Goal: Information Seeking & Learning: Check status

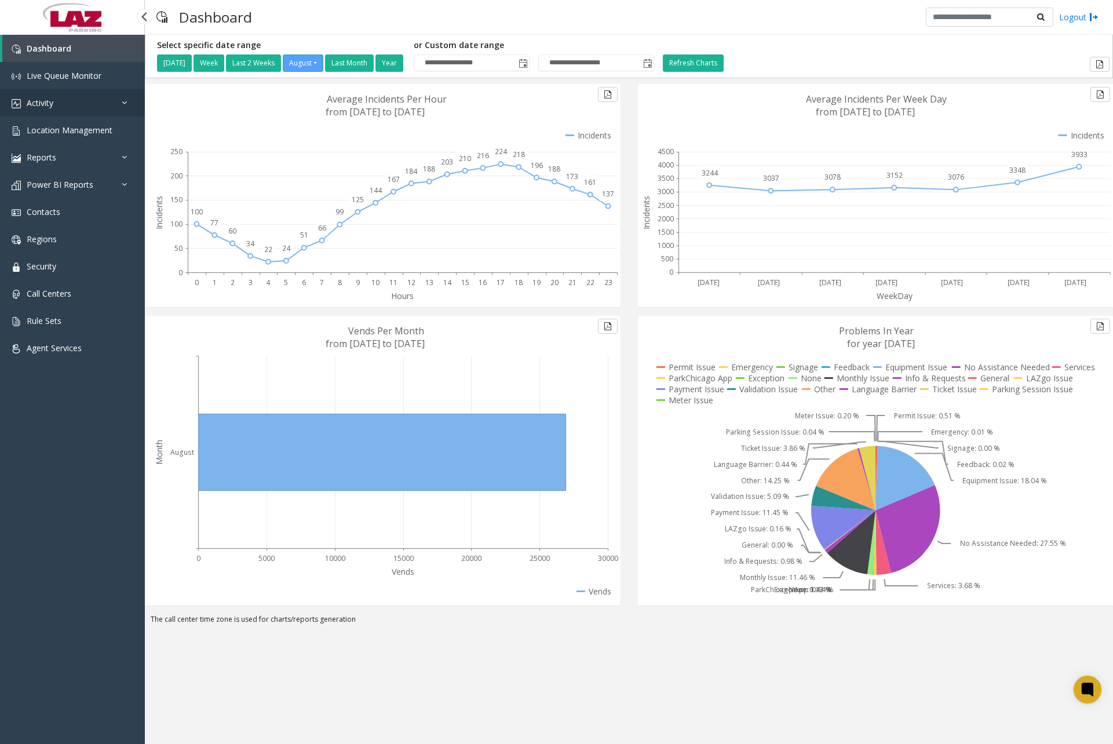
click at [74, 100] on link "Activity" at bounding box center [72, 102] width 145 height 27
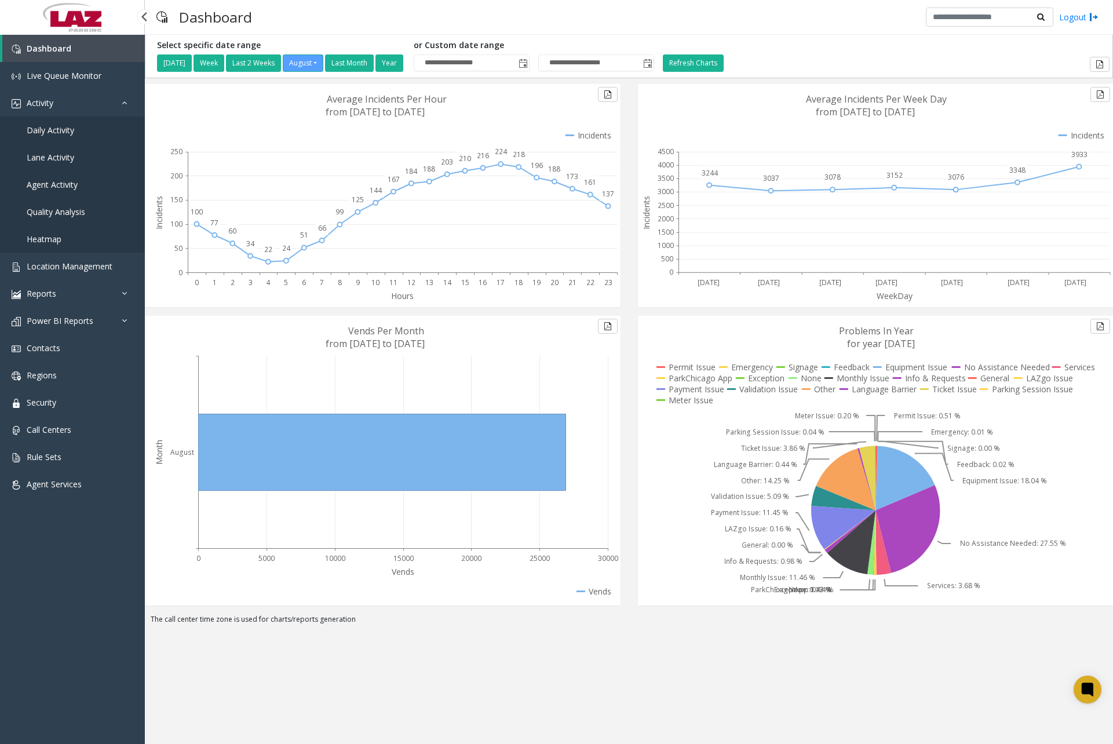
click at [60, 132] on span "Daily Activity" at bounding box center [51, 130] width 48 height 11
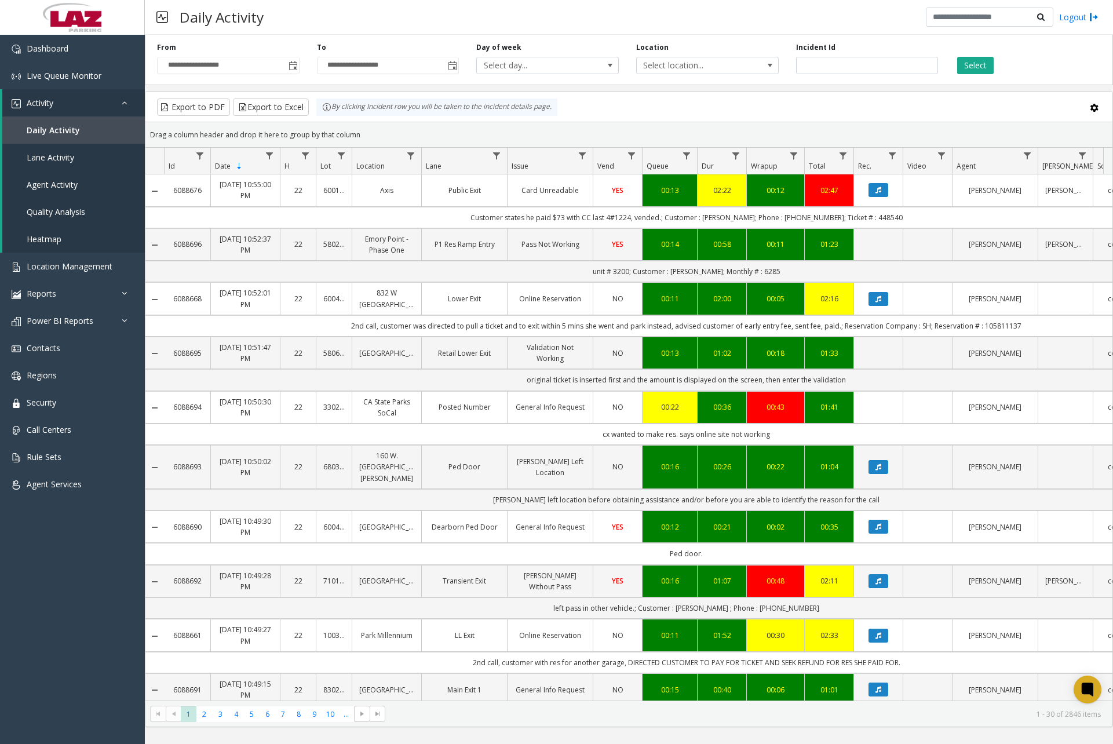
click at [412, 156] on span "Data table" at bounding box center [410, 155] width 9 height 9
click at [439, 202] on input "Location Filter" at bounding box center [461, 206] width 99 height 20
type input "******"
click at [477, 307] on button "Filter" at bounding box center [487, 314] width 48 height 26
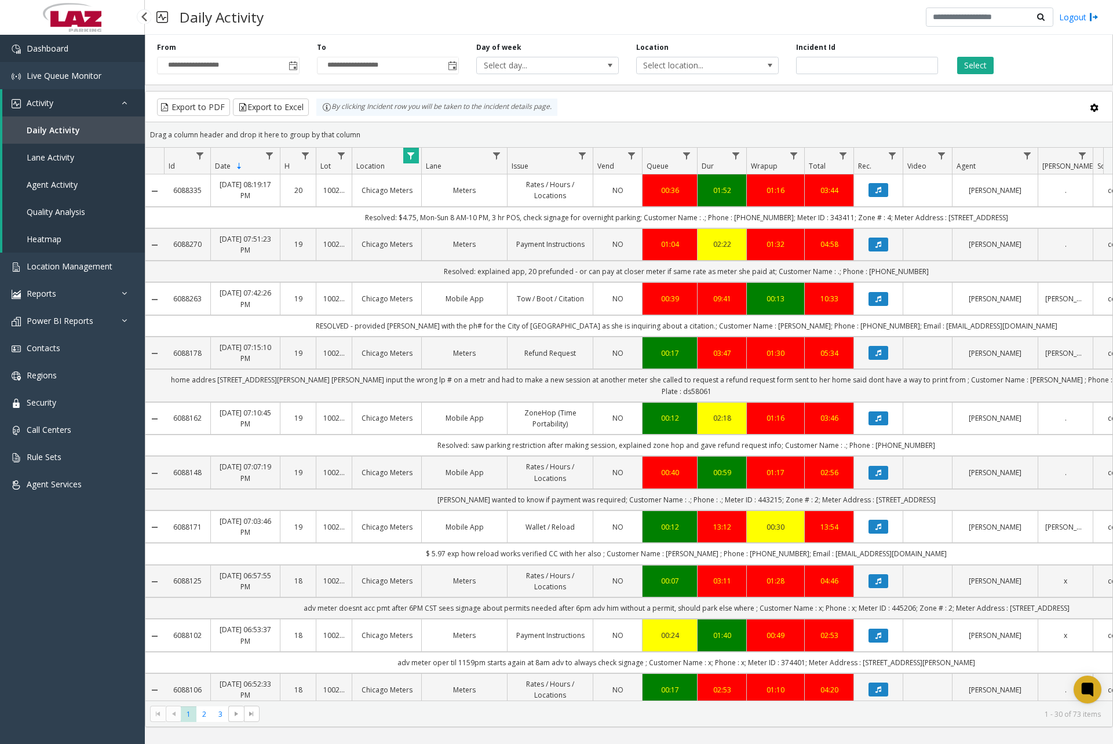
click at [64, 46] on span "Dashboard" at bounding box center [48, 48] width 42 height 11
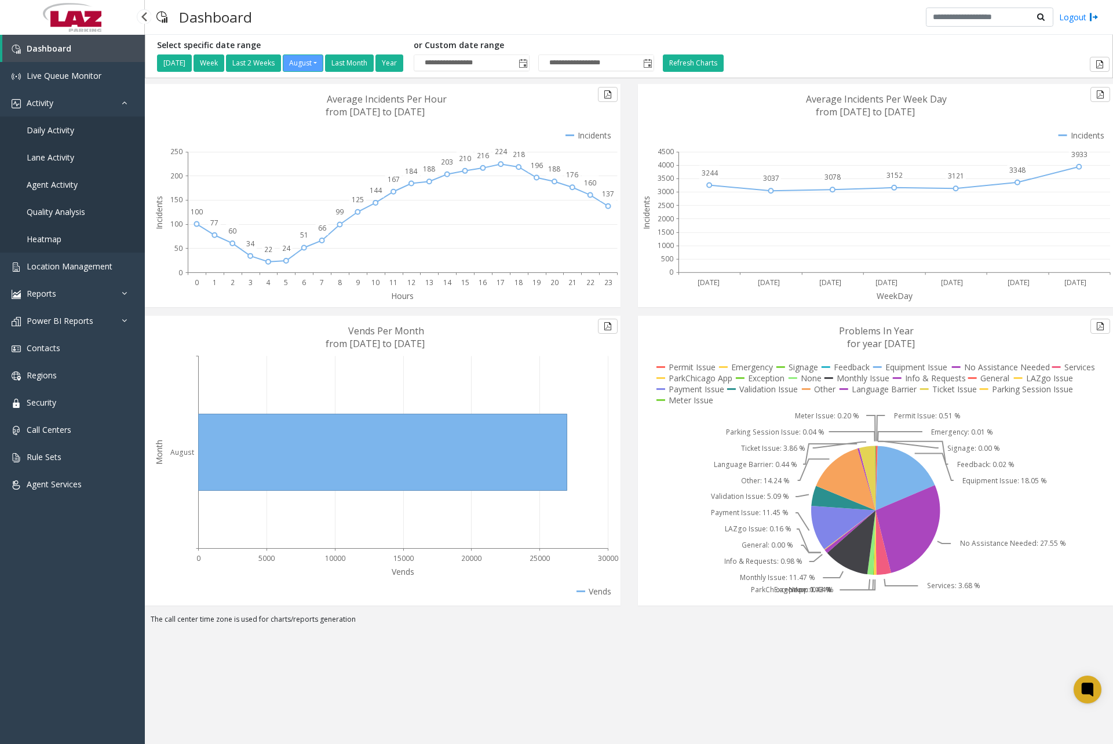
click at [68, 131] on span "Daily Activity" at bounding box center [51, 130] width 48 height 11
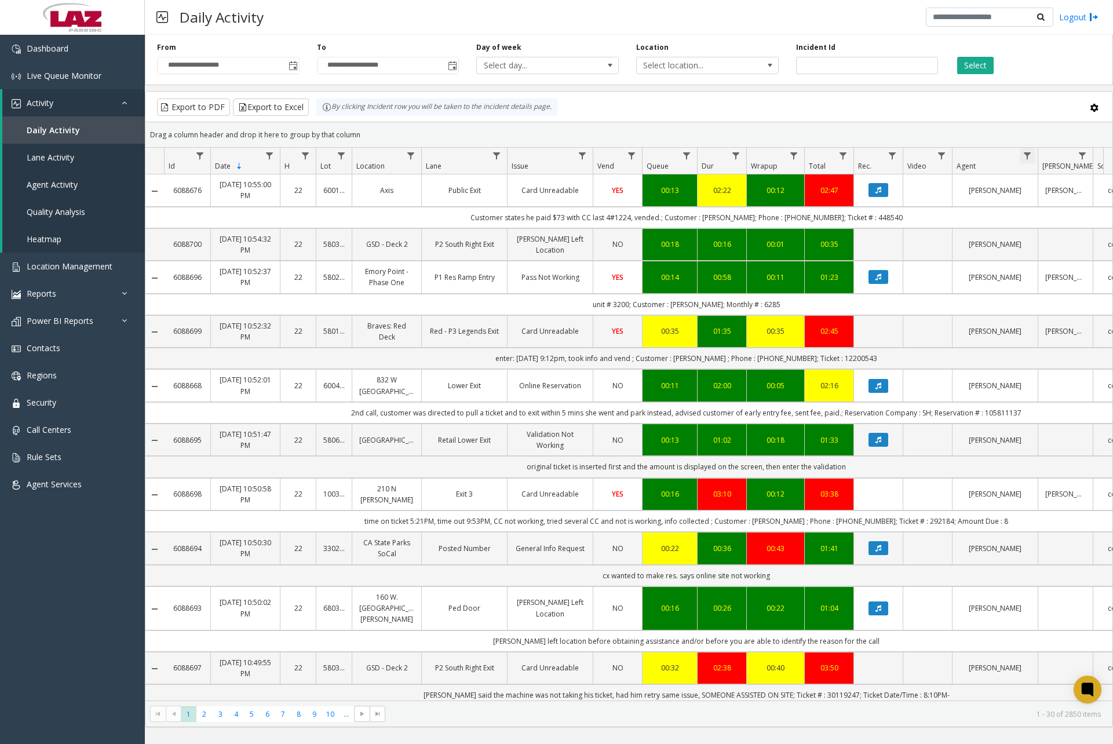
click at [1026, 155] on span "Data table" at bounding box center [1027, 155] width 9 height 9
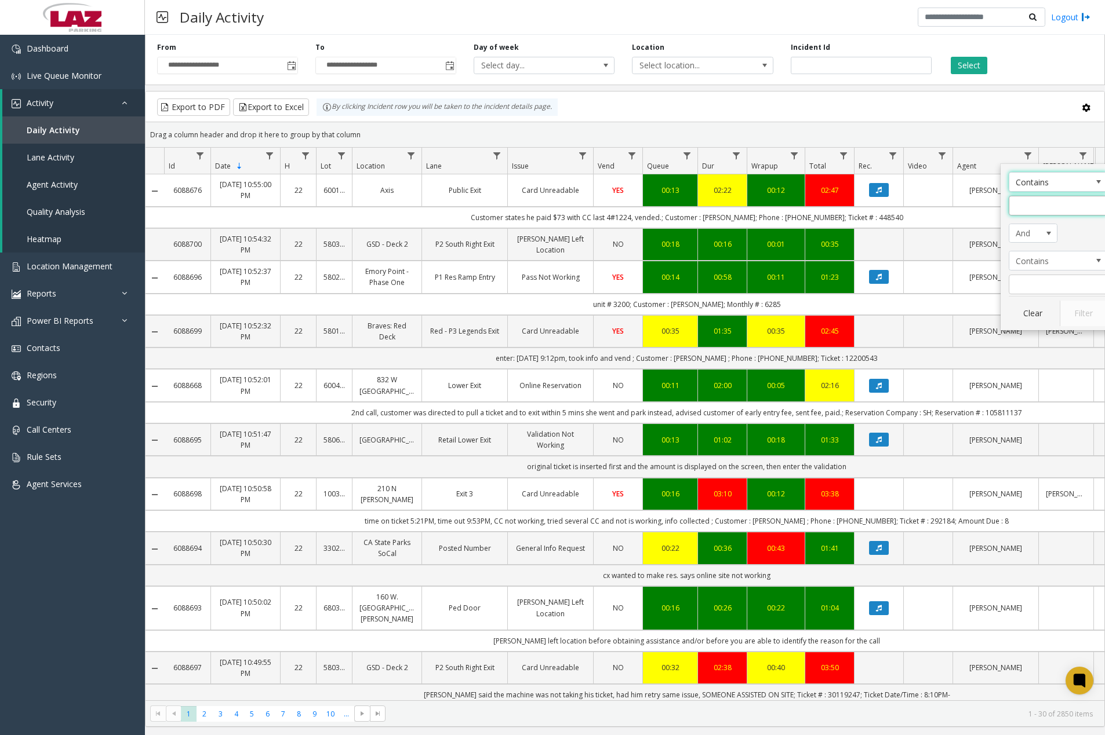
click at [1032, 204] on input "Agent Filter" at bounding box center [1057, 206] width 99 height 20
type input "******"
click at [1069, 309] on button "Filter" at bounding box center [1083, 314] width 48 height 26
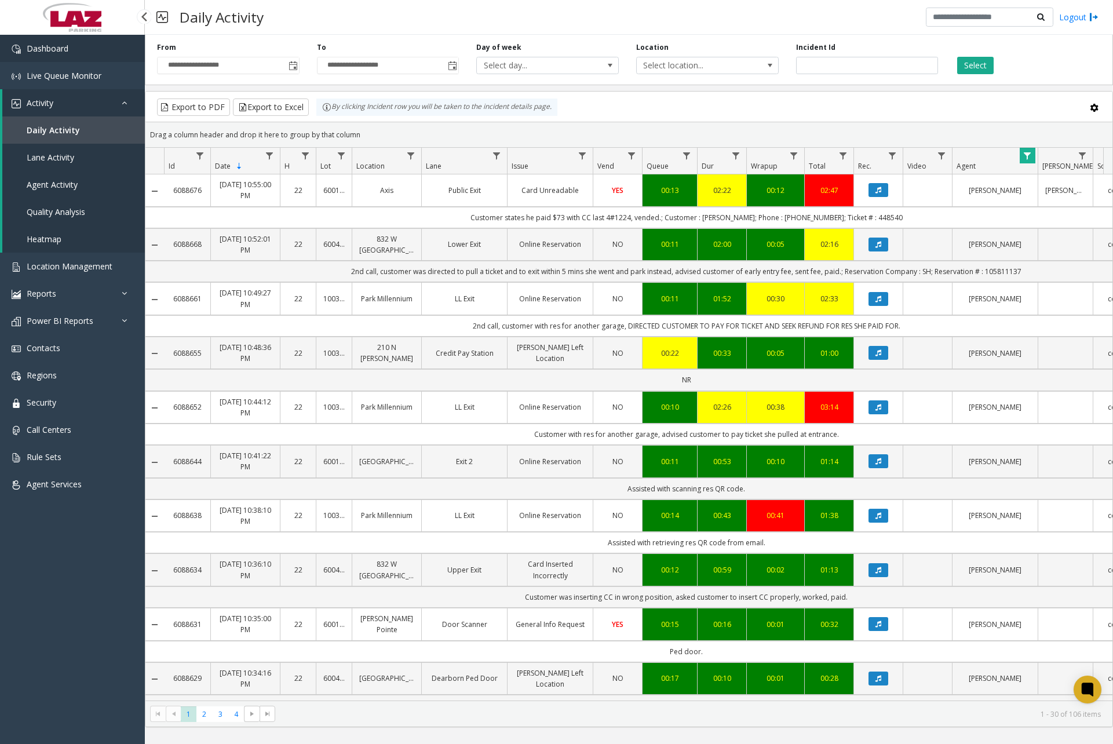
click at [103, 49] on link "Dashboard" at bounding box center [72, 48] width 145 height 27
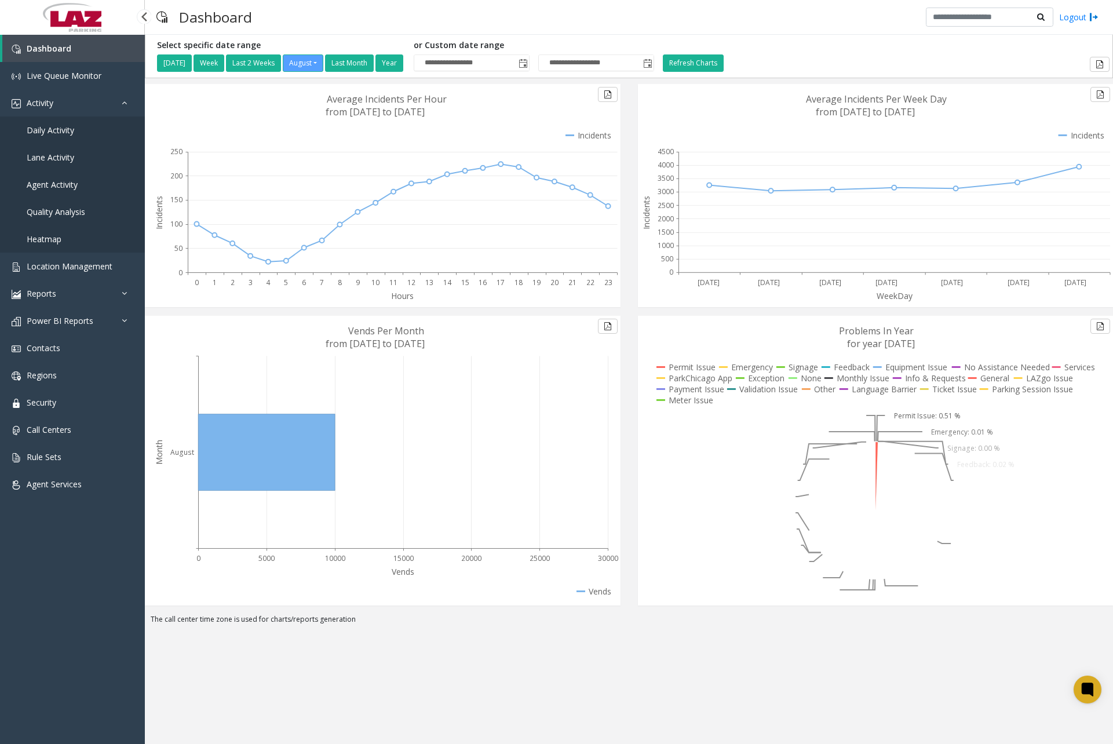
click at [60, 130] on span "Daily Activity" at bounding box center [51, 130] width 48 height 11
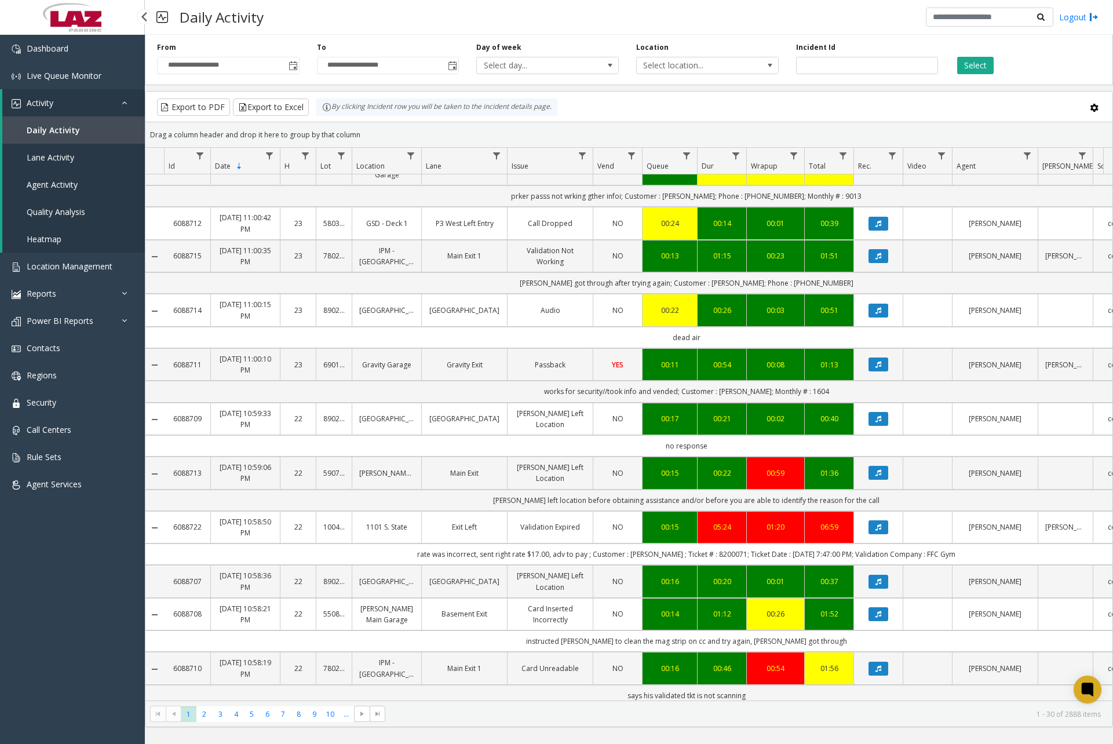
scroll to position [1044, 0]
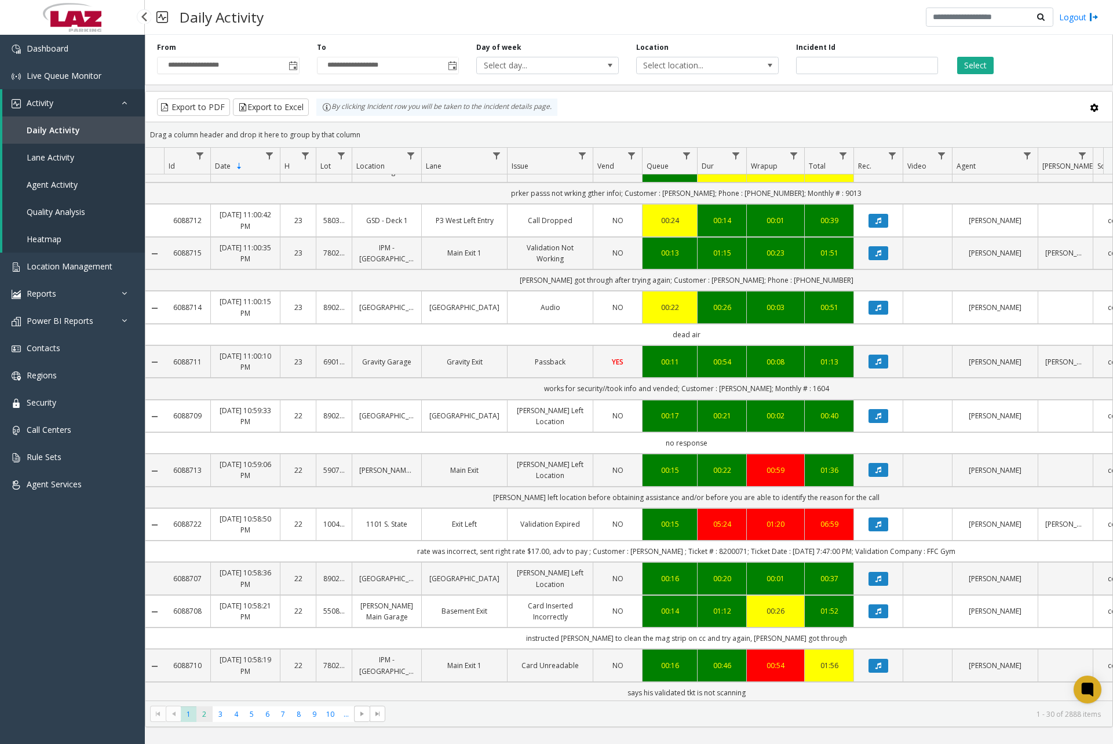
click at [203, 711] on span "2" at bounding box center [204, 714] width 16 height 16
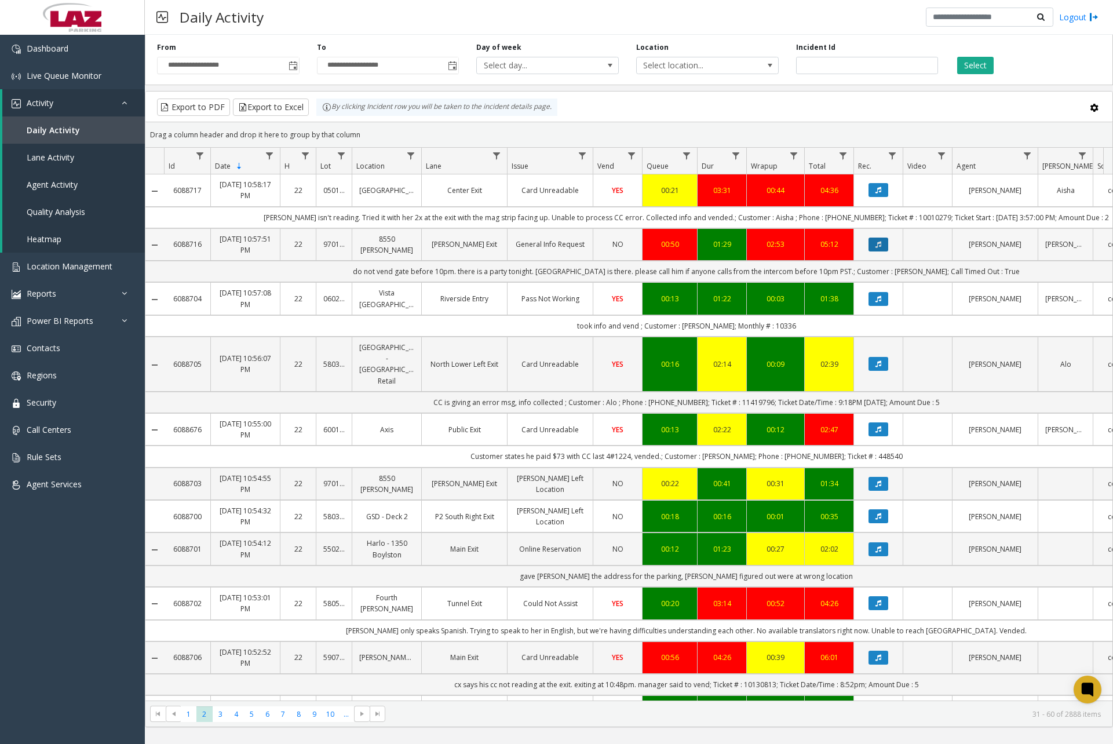
click at [880, 250] on button "Data table" at bounding box center [879, 245] width 20 height 14
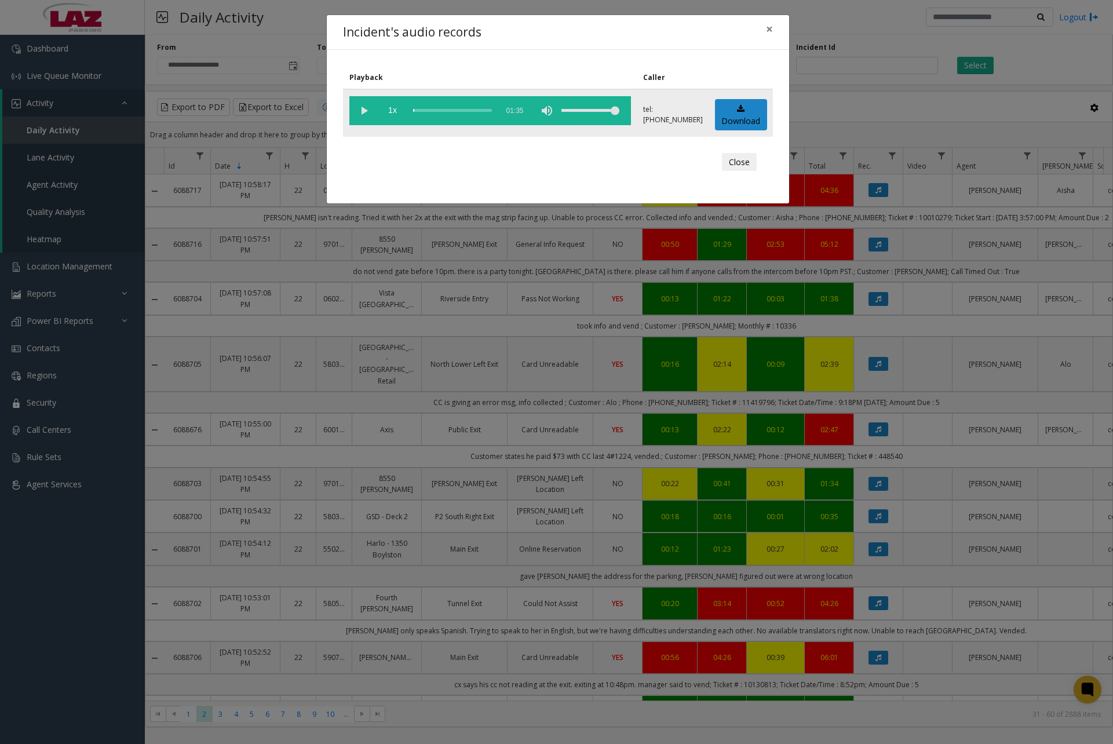
click at [369, 114] on vg-play-pause at bounding box center [363, 110] width 29 height 29
click at [418, 110] on div "scrub bar" at bounding box center [452, 110] width 79 height 29
click at [421, 112] on div "scrub bar" at bounding box center [452, 110] width 79 height 29
click at [420, 112] on div "scrub bar" at bounding box center [452, 110] width 79 height 29
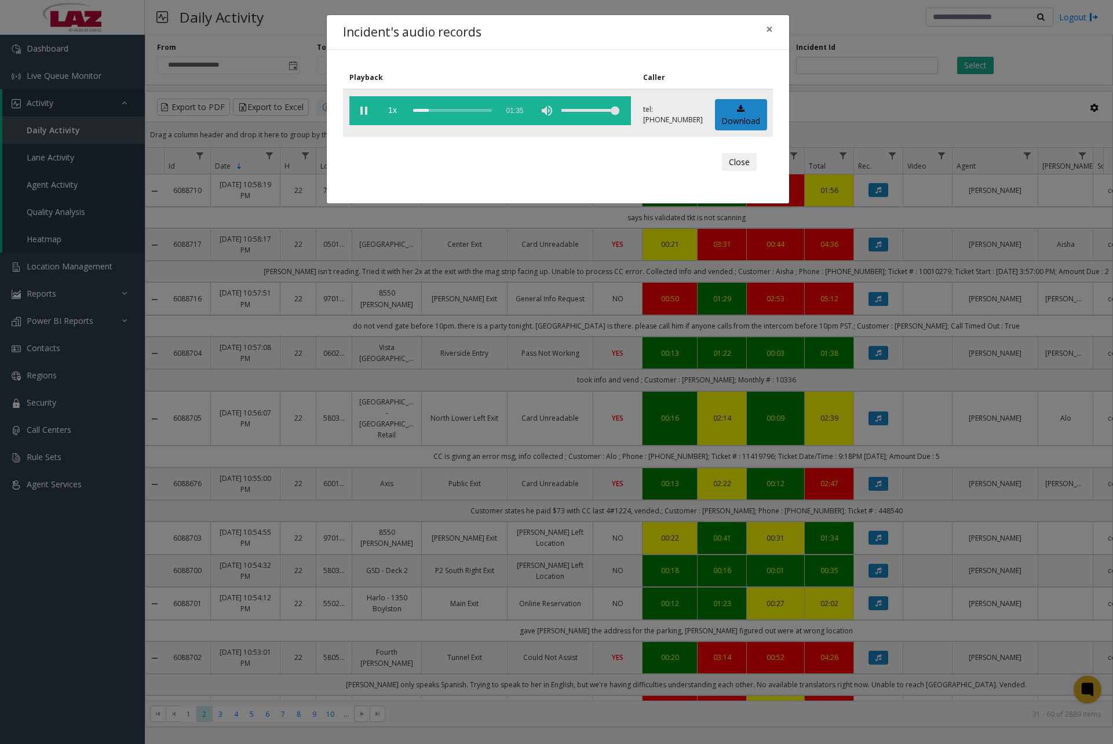
click at [366, 108] on vg-play-pause at bounding box center [363, 110] width 29 height 29
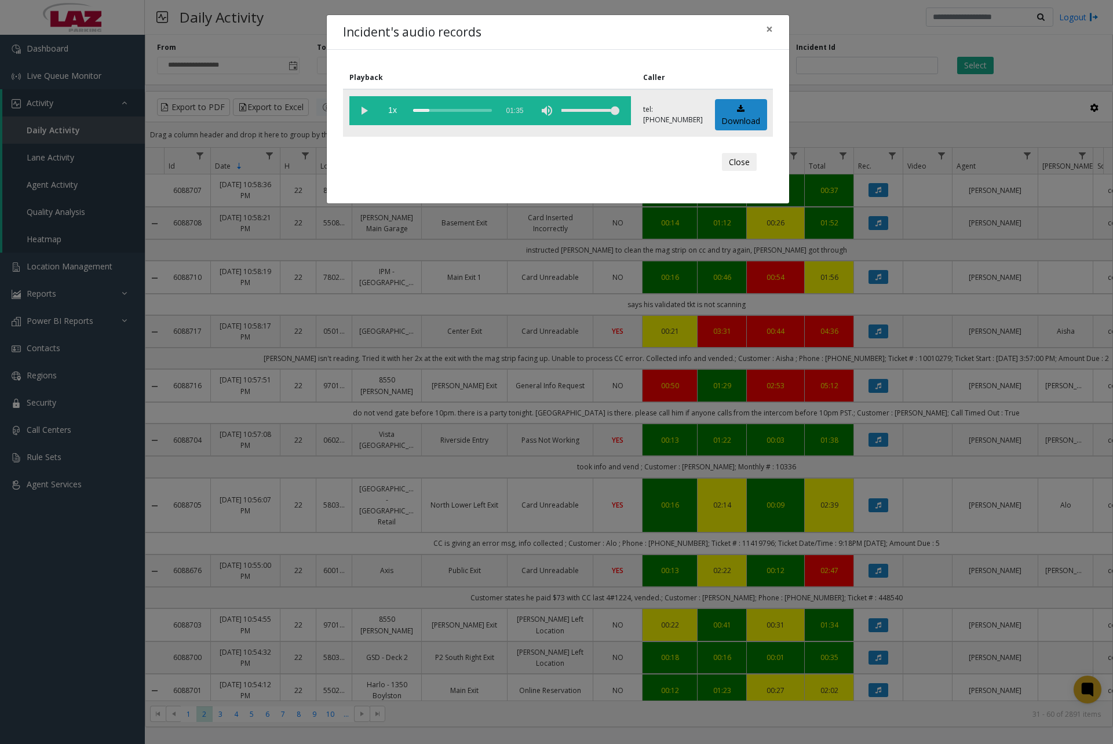
click at [357, 110] on vg-play-pause at bounding box center [363, 110] width 29 height 29
click at [360, 112] on vg-play-pause at bounding box center [363, 110] width 29 height 29
click at [776, 27] on button "×" at bounding box center [769, 29] width 23 height 28
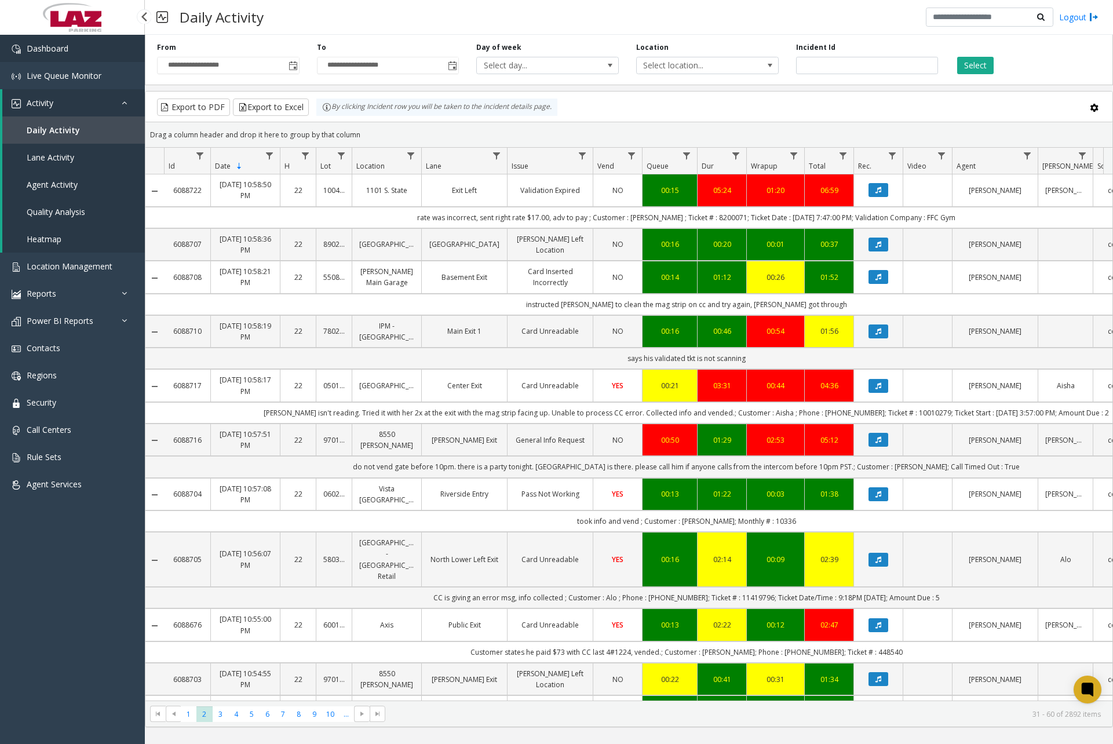
click at [67, 54] on link "Dashboard" at bounding box center [72, 48] width 145 height 27
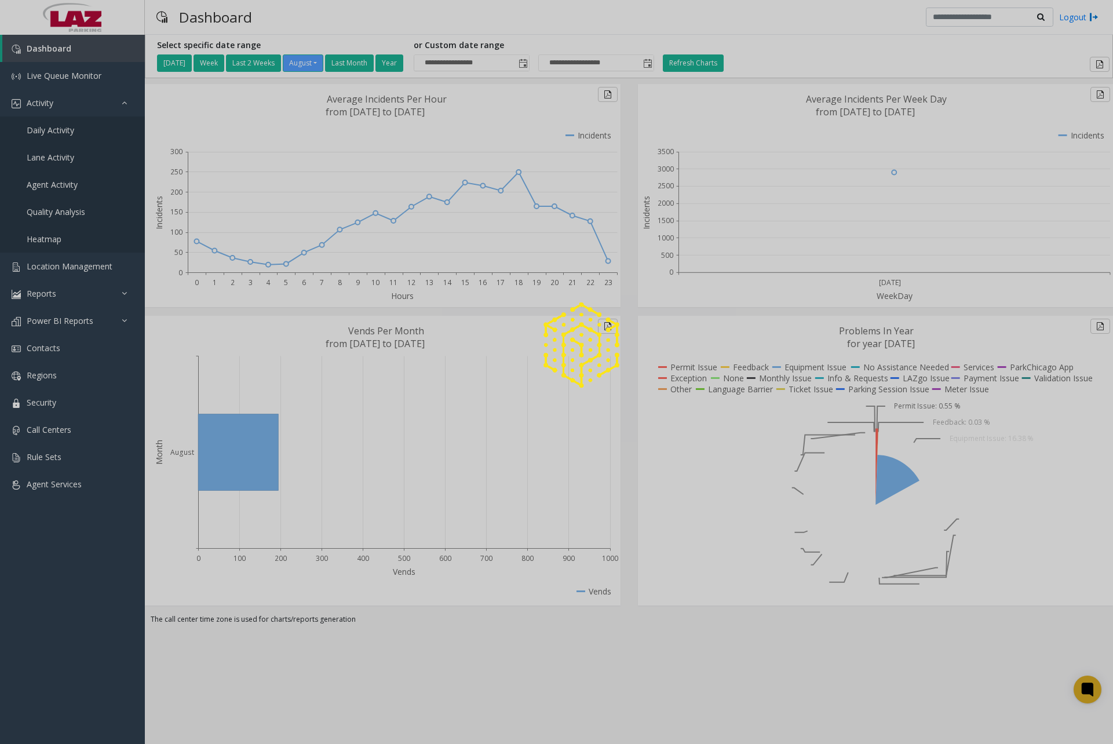
click at [64, 132] on span "Daily Activity" at bounding box center [51, 130] width 48 height 11
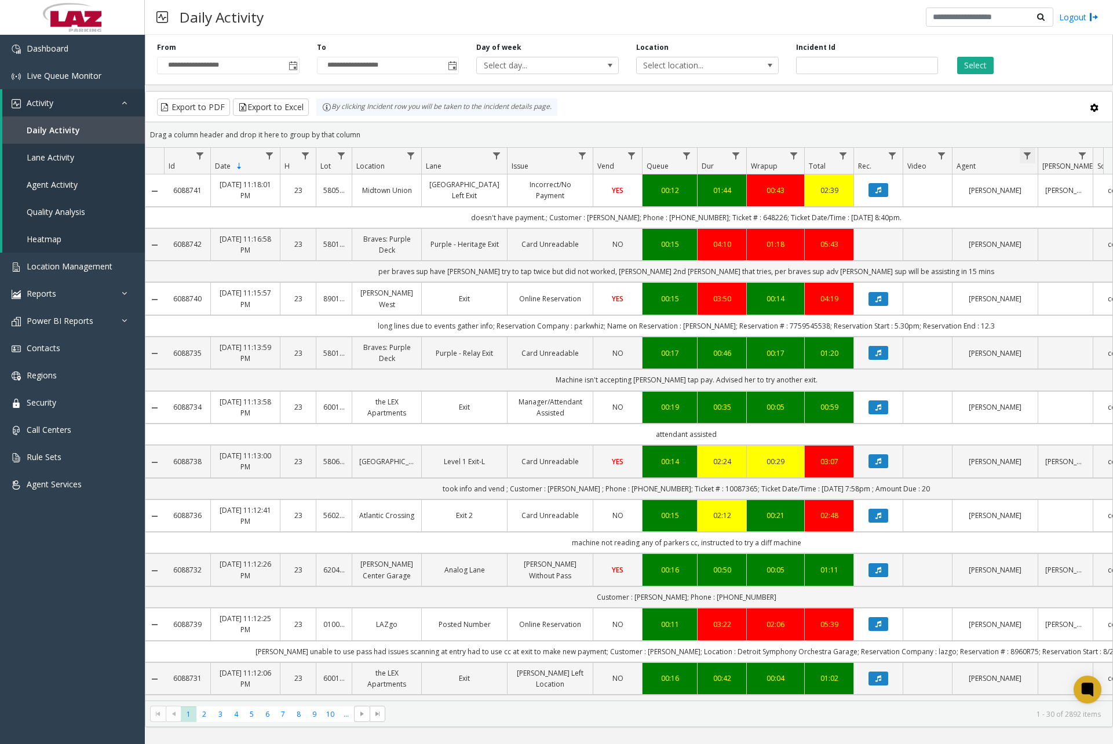
click at [1031, 154] on span "Data table" at bounding box center [1027, 155] width 9 height 9
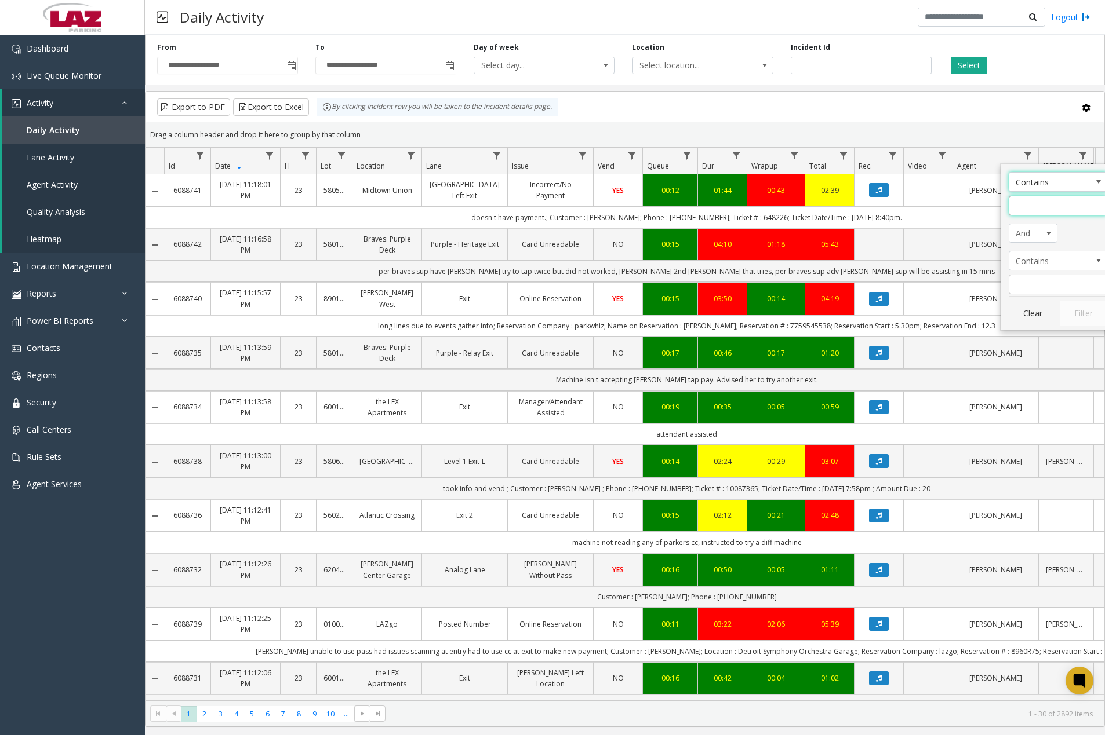
click at [1039, 209] on input "Agent Filter" at bounding box center [1057, 206] width 99 height 20
type input "******"
click at [1071, 306] on button "Filter" at bounding box center [1083, 314] width 48 height 26
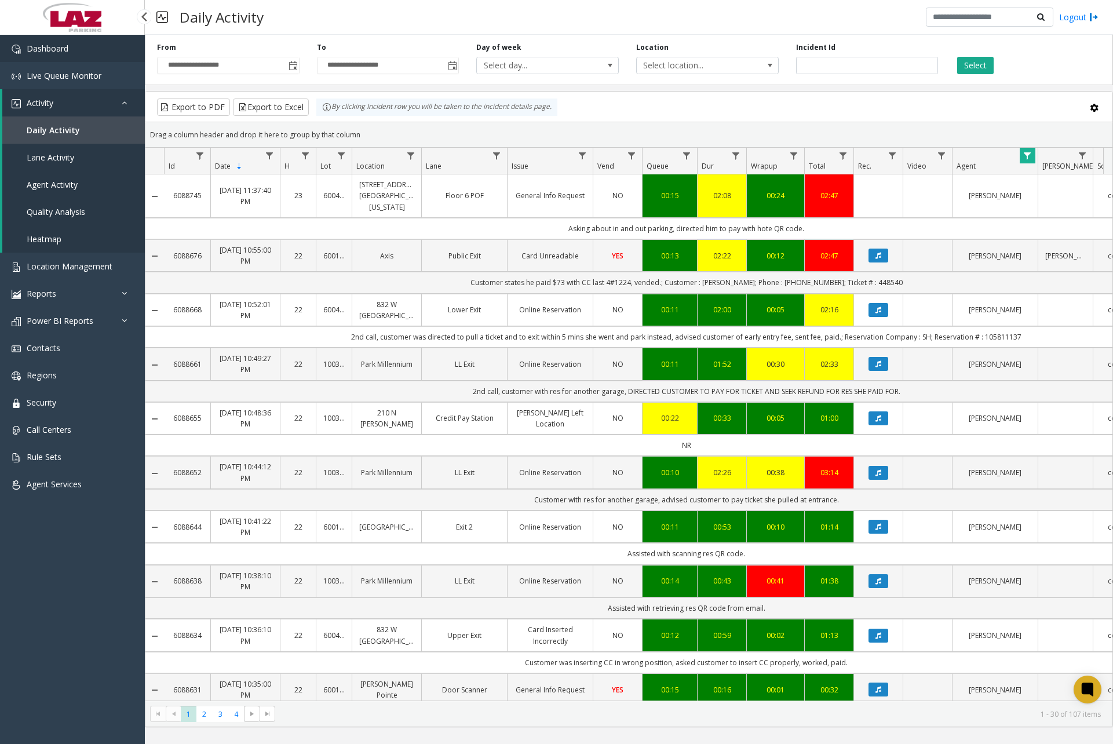
click at [50, 46] on span "Dashboard" at bounding box center [48, 48] width 42 height 11
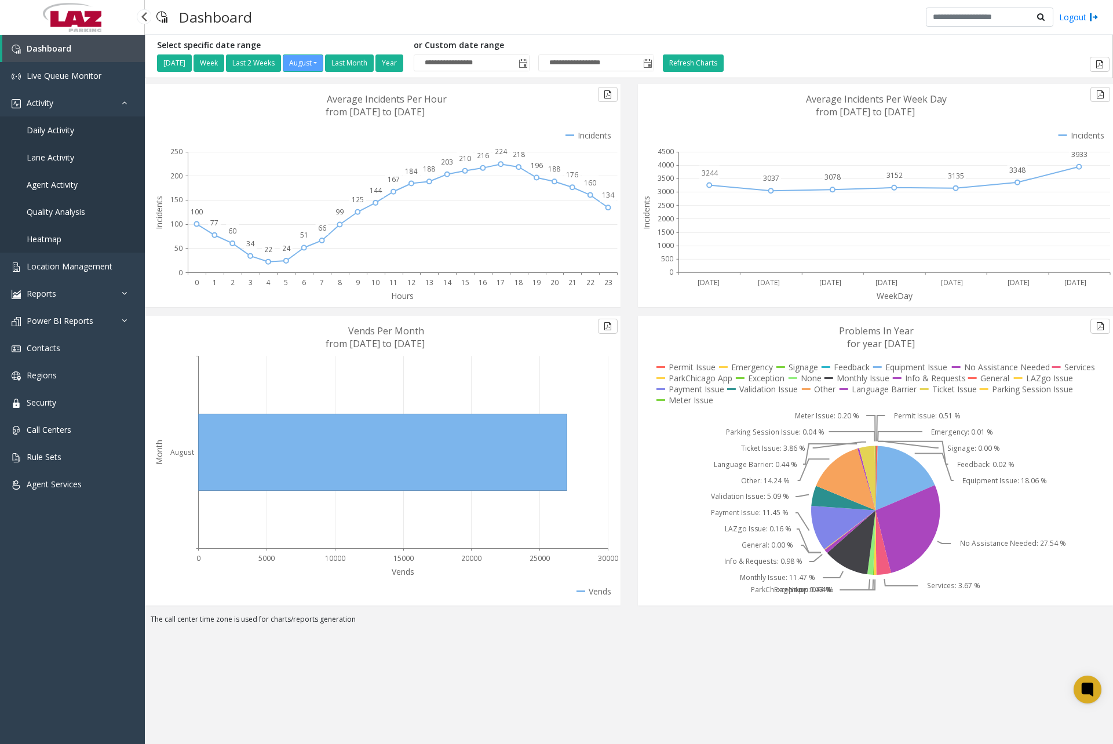
click at [71, 132] on span "Daily Activity" at bounding box center [51, 130] width 48 height 11
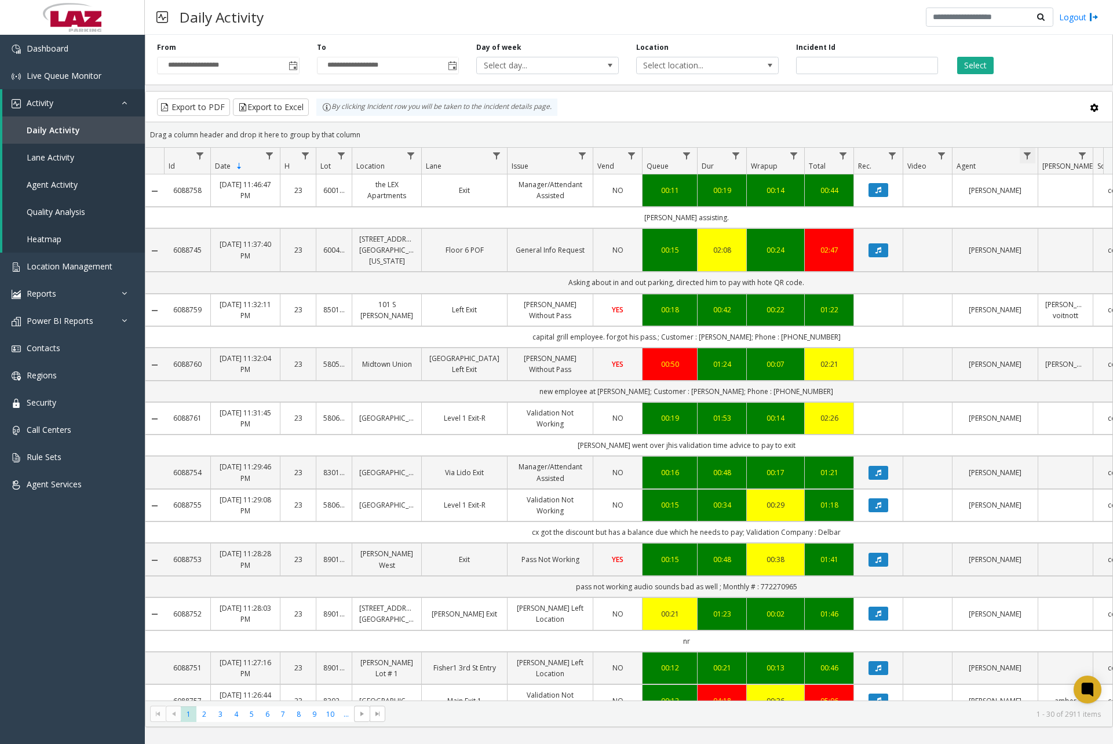
click at [1032, 159] on span "Data table" at bounding box center [1027, 155] width 9 height 9
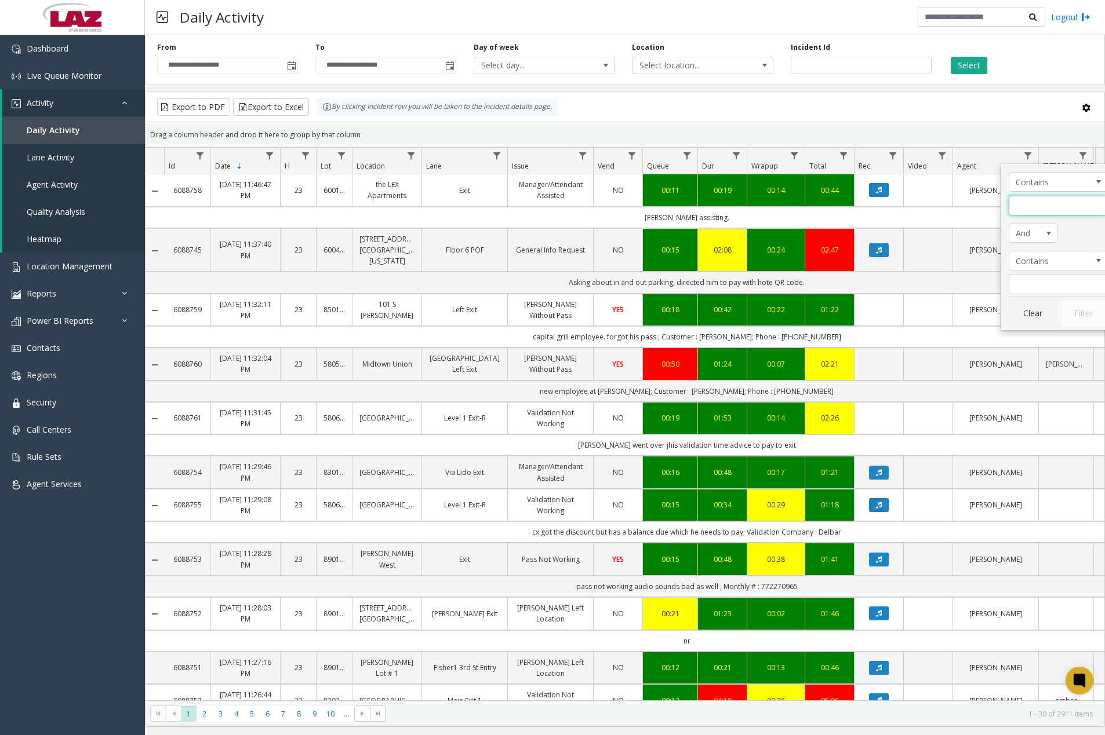
click at [1047, 207] on input "Agent Filter" at bounding box center [1057, 206] width 99 height 20
type input "*****"
click at [1087, 304] on button "Filter" at bounding box center [1083, 314] width 48 height 26
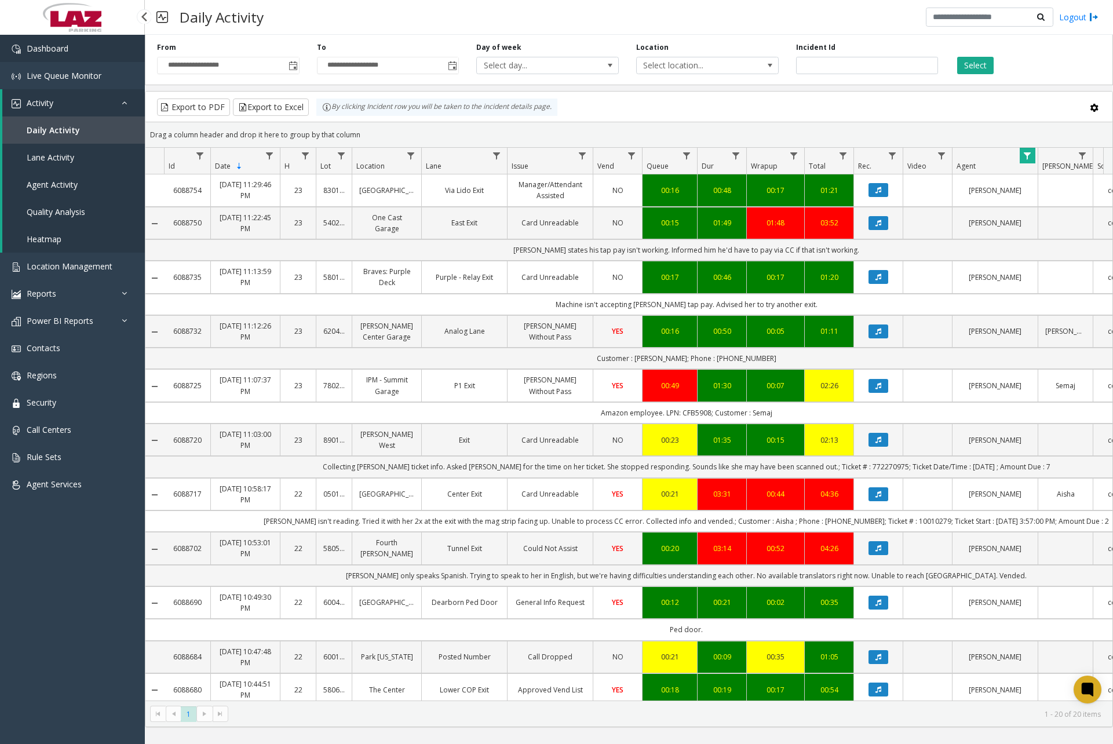
click at [102, 54] on link "Dashboard" at bounding box center [72, 48] width 145 height 27
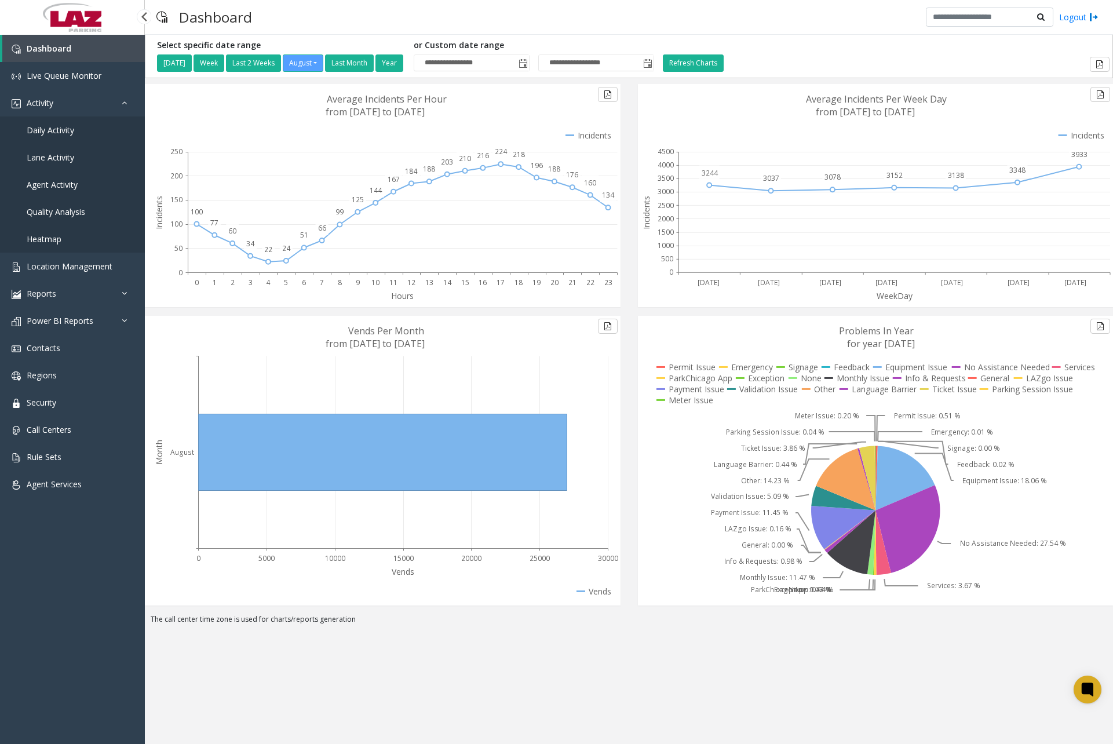
click at [75, 130] on link "Daily Activity" at bounding box center [72, 129] width 145 height 27
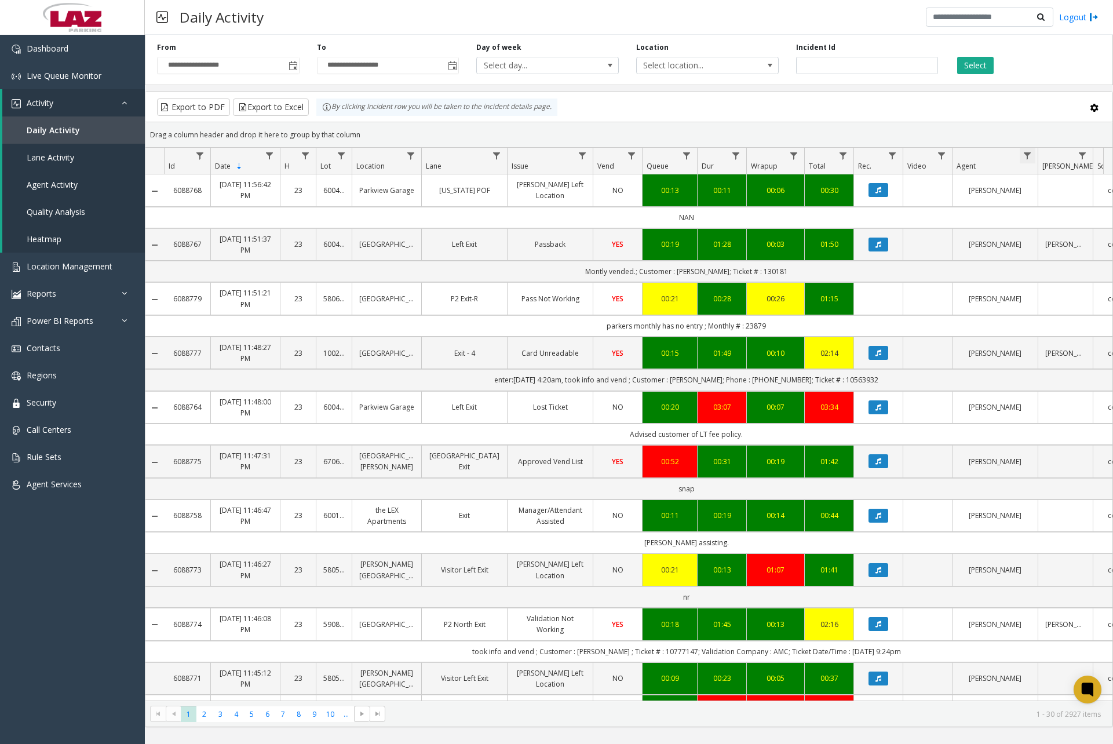
click at [1029, 158] on span "Data table" at bounding box center [1027, 155] width 9 height 9
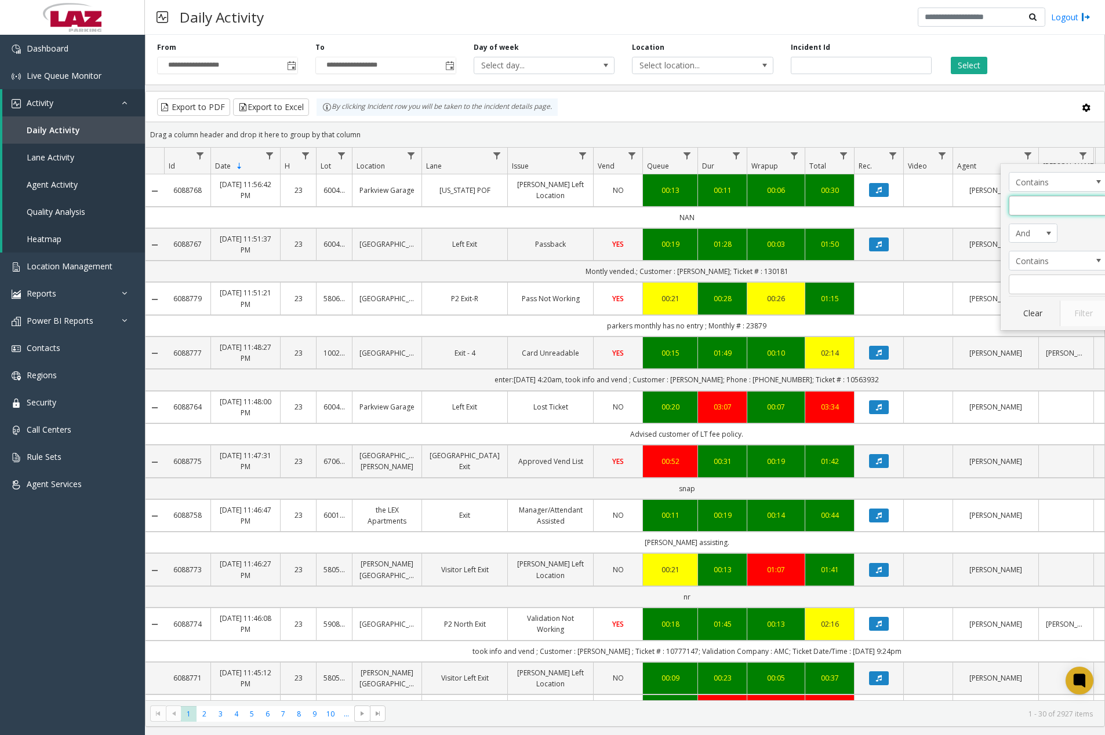
click at [1050, 201] on input "Agent Filter" at bounding box center [1057, 206] width 99 height 20
type input "*******"
click at [1087, 319] on button "Filter" at bounding box center [1083, 314] width 48 height 26
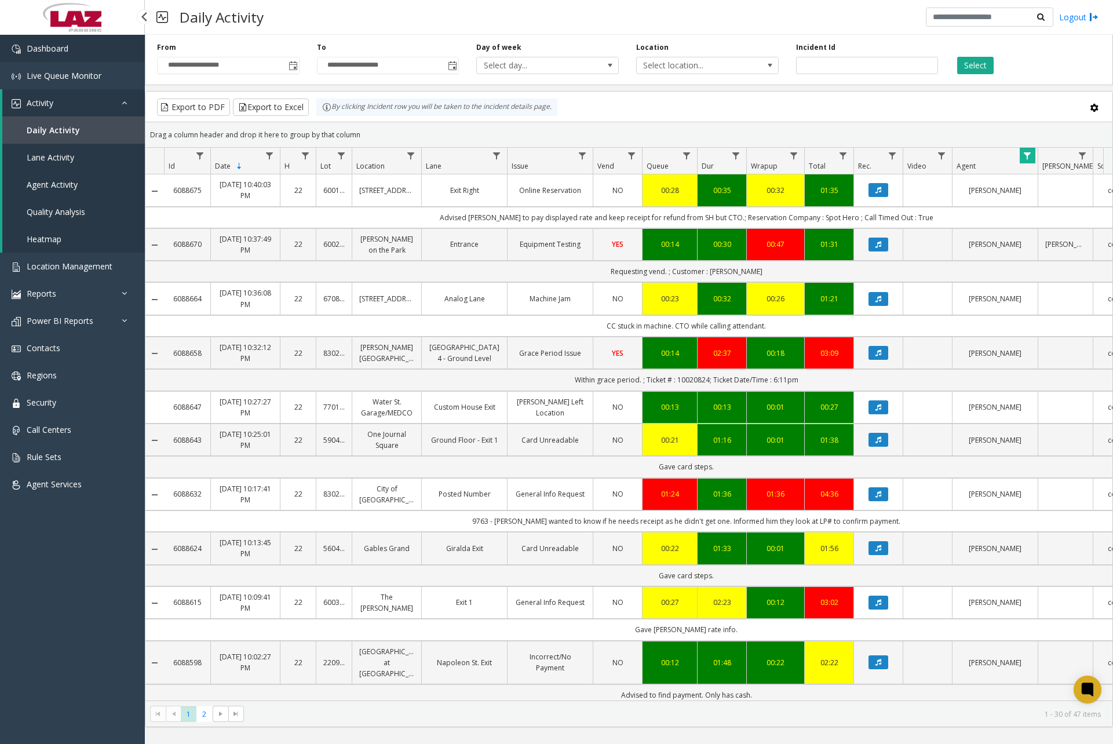
click at [81, 53] on link "Dashboard" at bounding box center [72, 48] width 145 height 27
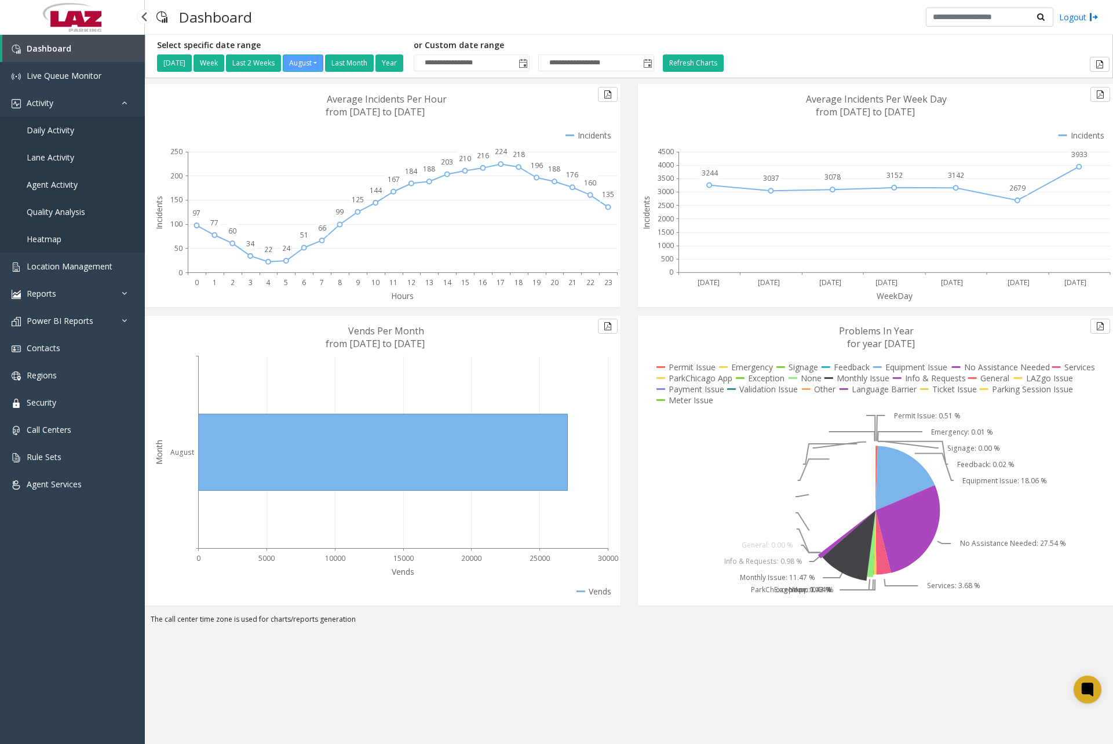
click at [67, 135] on span "Daily Activity" at bounding box center [51, 130] width 48 height 11
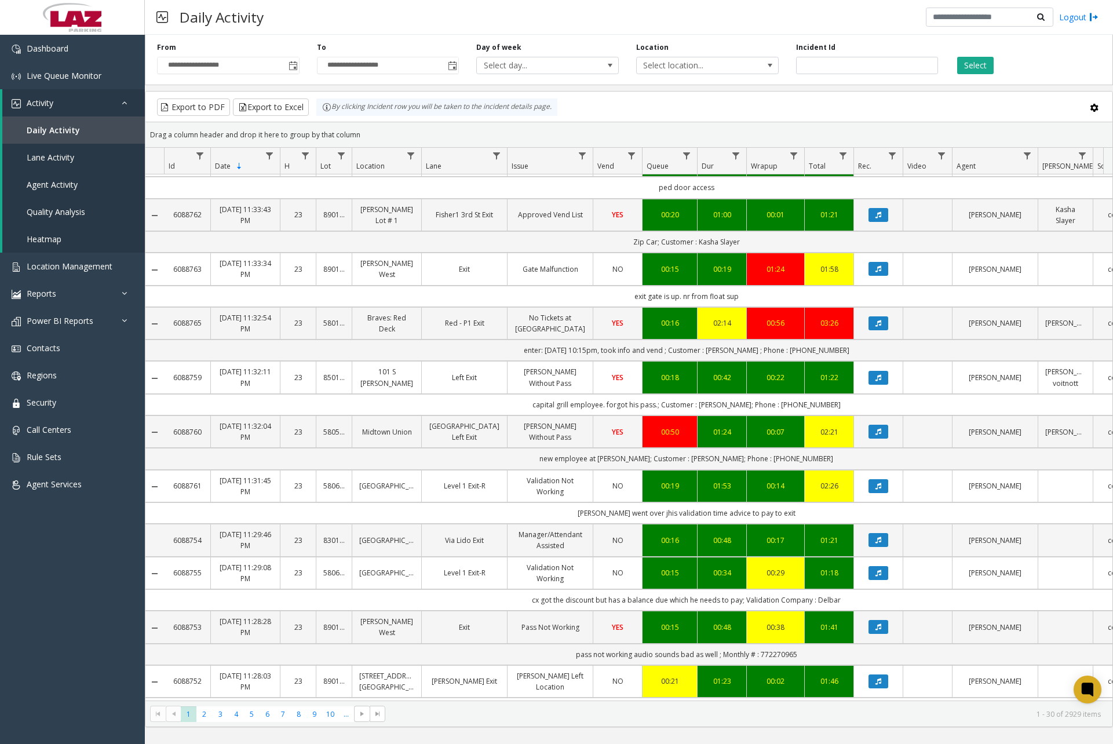
scroll to position [1066, 0]
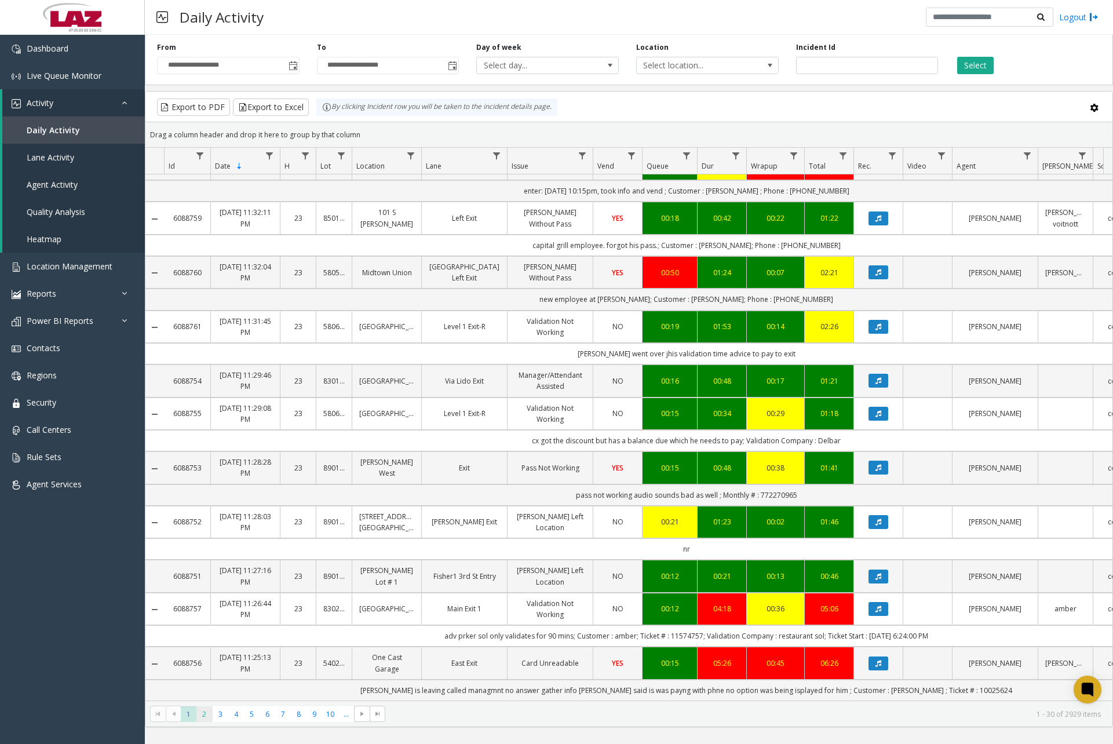
click at [205, 718] on span "2" at bounding box center [204, 714] width 16 height 16
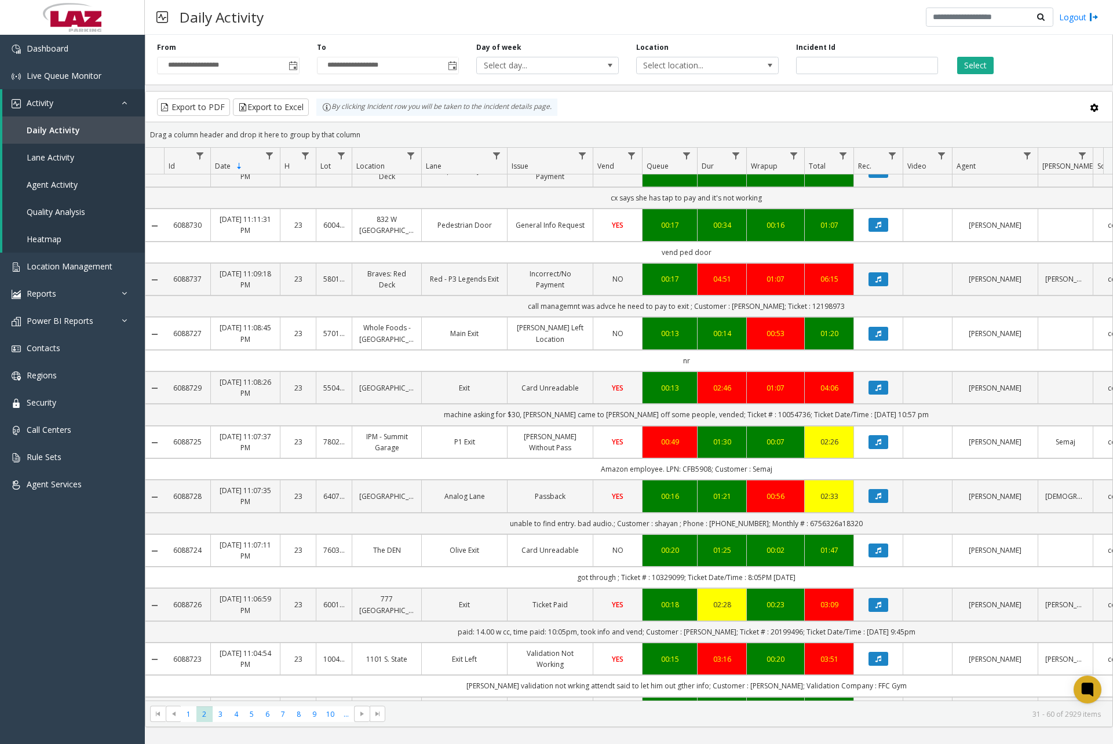
scroll to position [1087, 0]
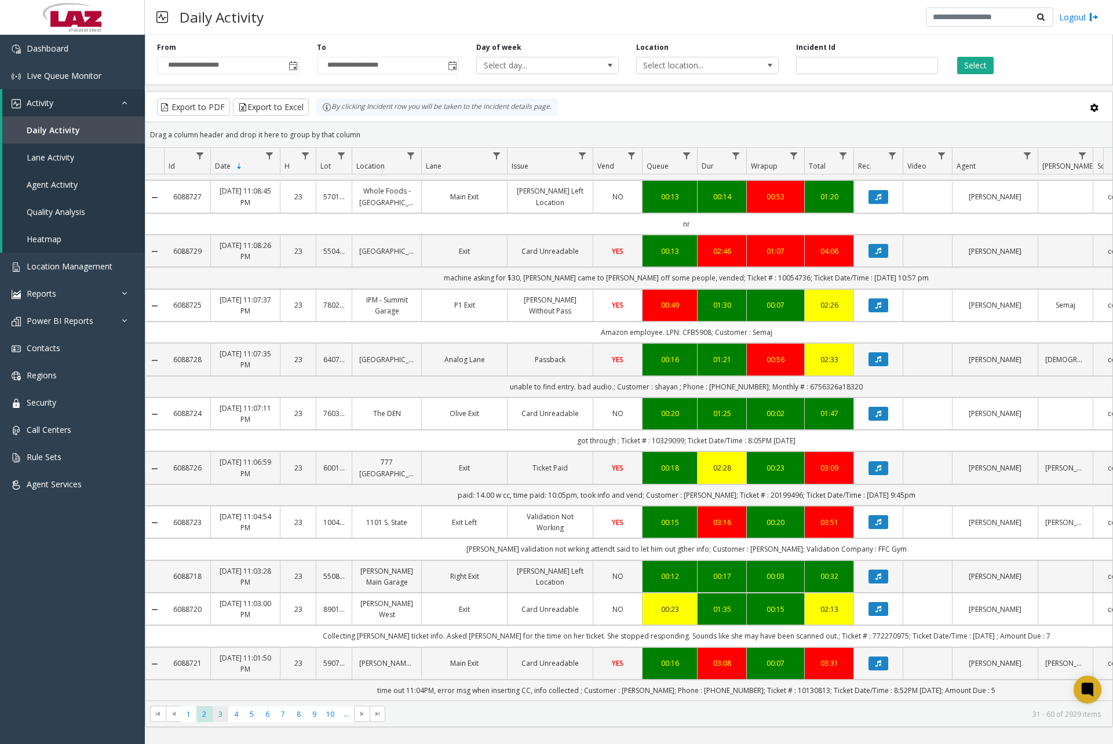
click at [220, 717] on span "3" at bounding box center [221, 714] width 16 height 16
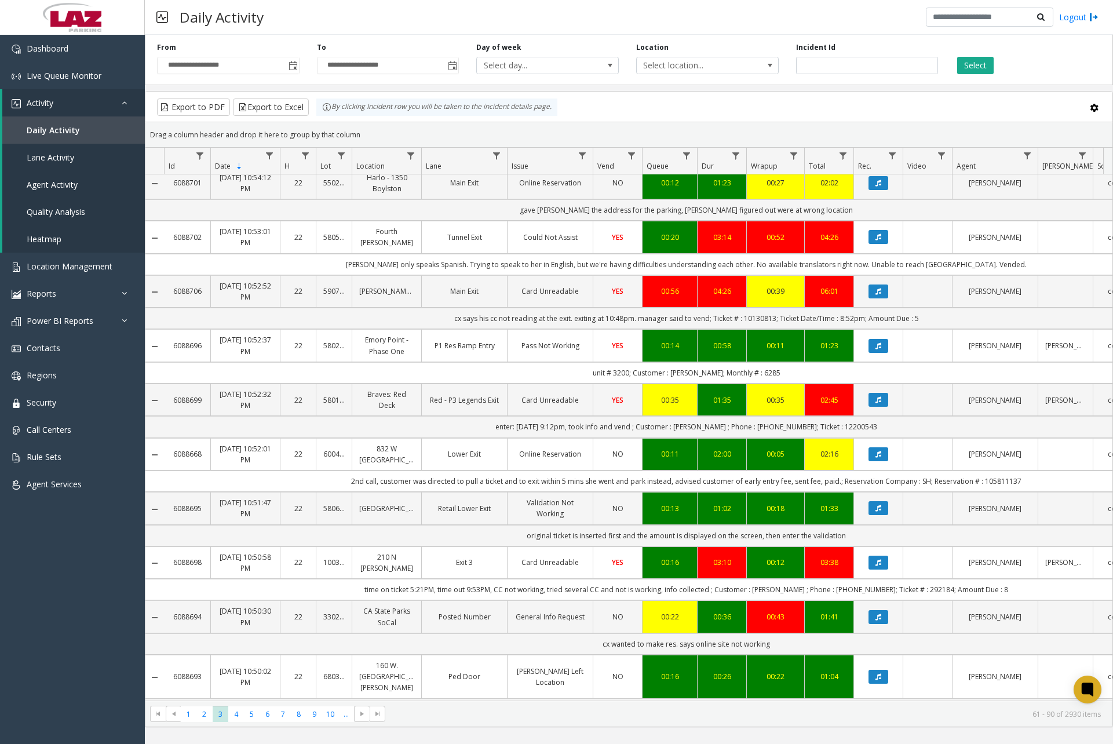
scroll to position [1034, 0]
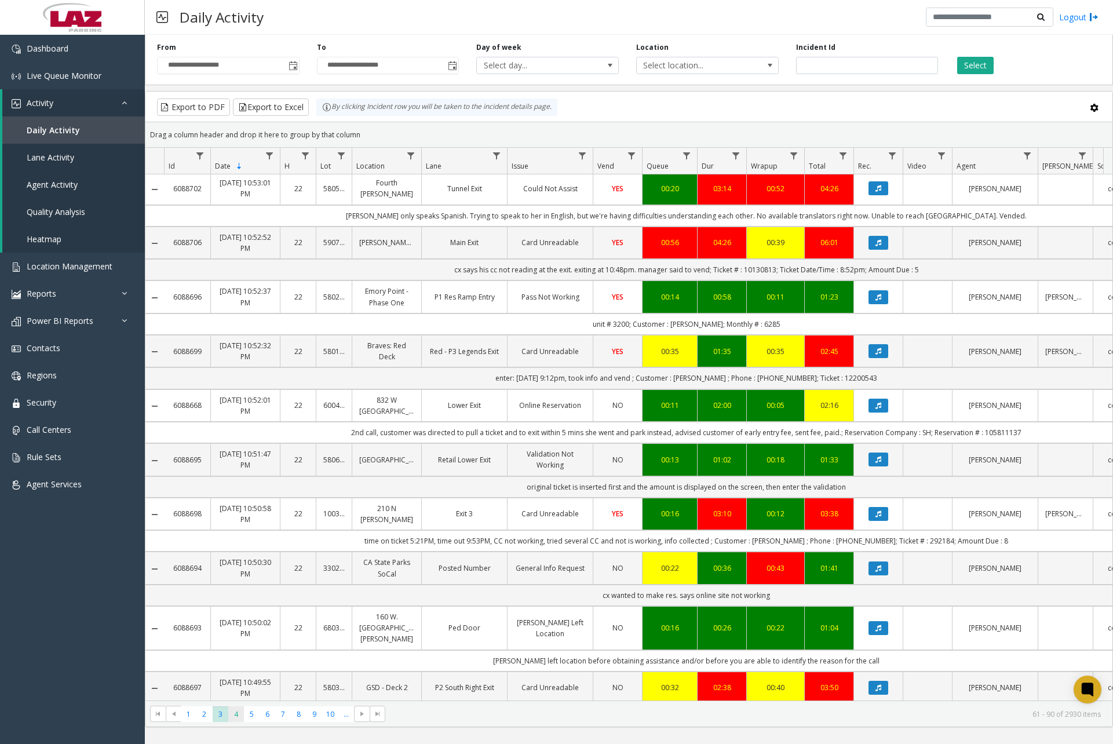
click at [237, 719] on span "4" at bounding box center [236, 714] width 16 height 16
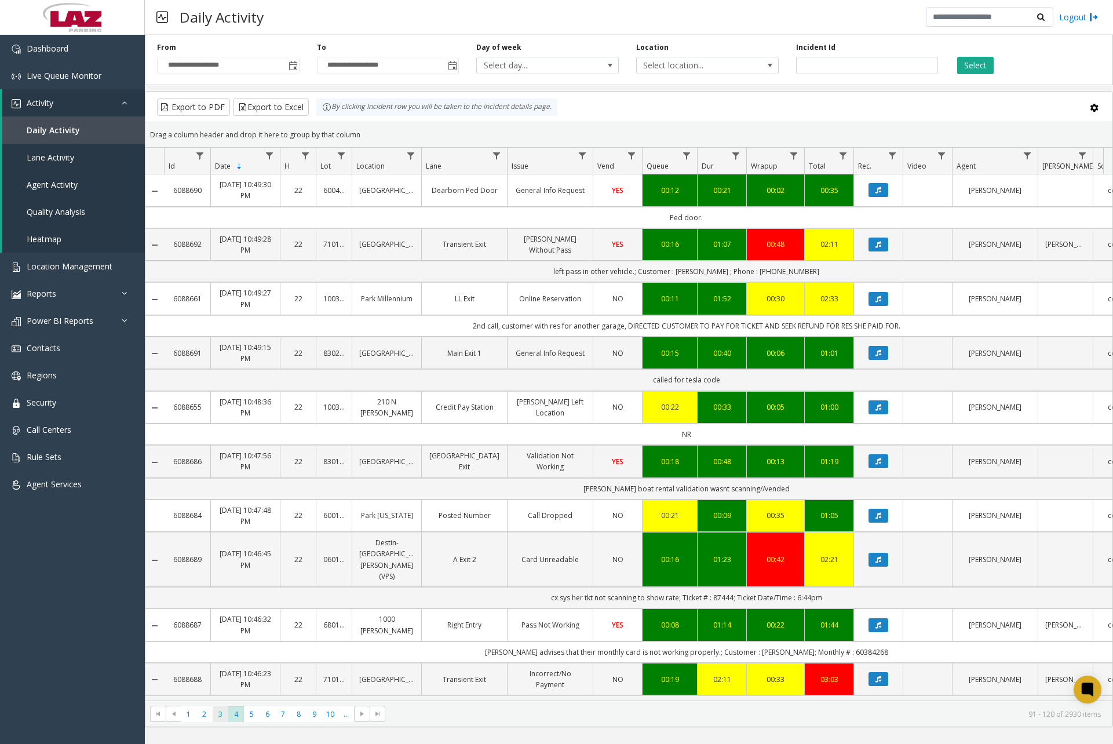
click at [218, 715] on span "3" at bounding box center [221, 714] width 16 height 16
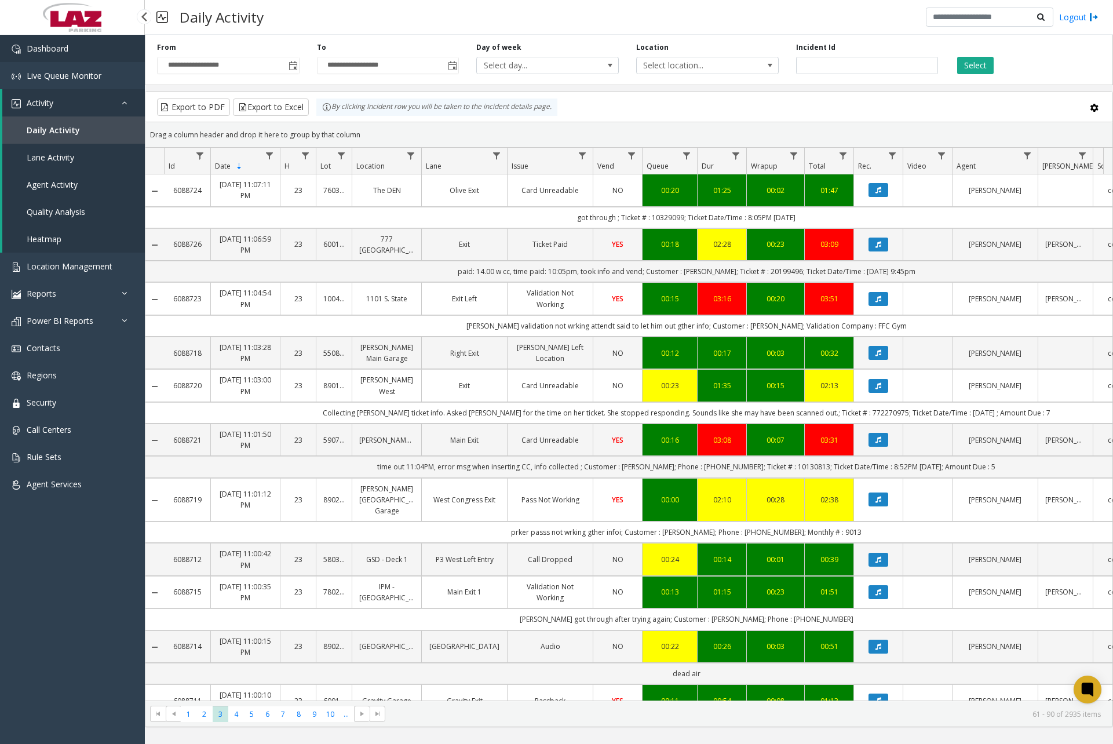
click at [99, 53] on link "Dashboard" at bounding box center [72, 48] width 145 height 27
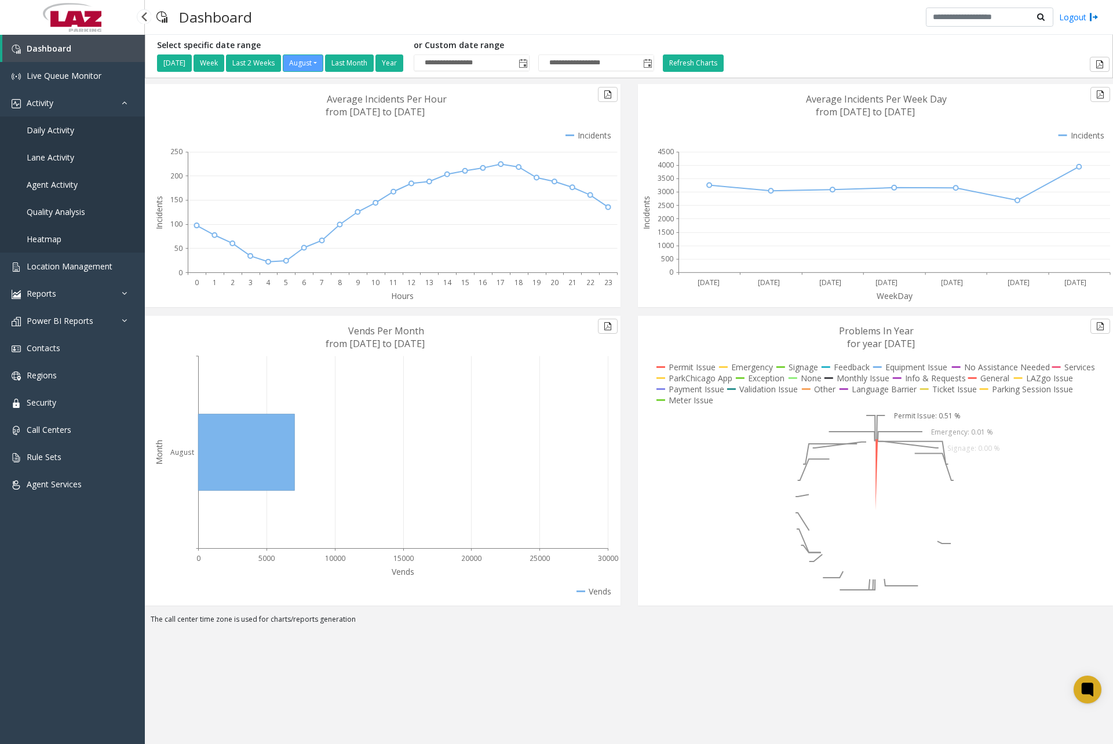
click at [71, 131] on span "Daily Activity" at bounding box center [51, 130] width 48 height 11
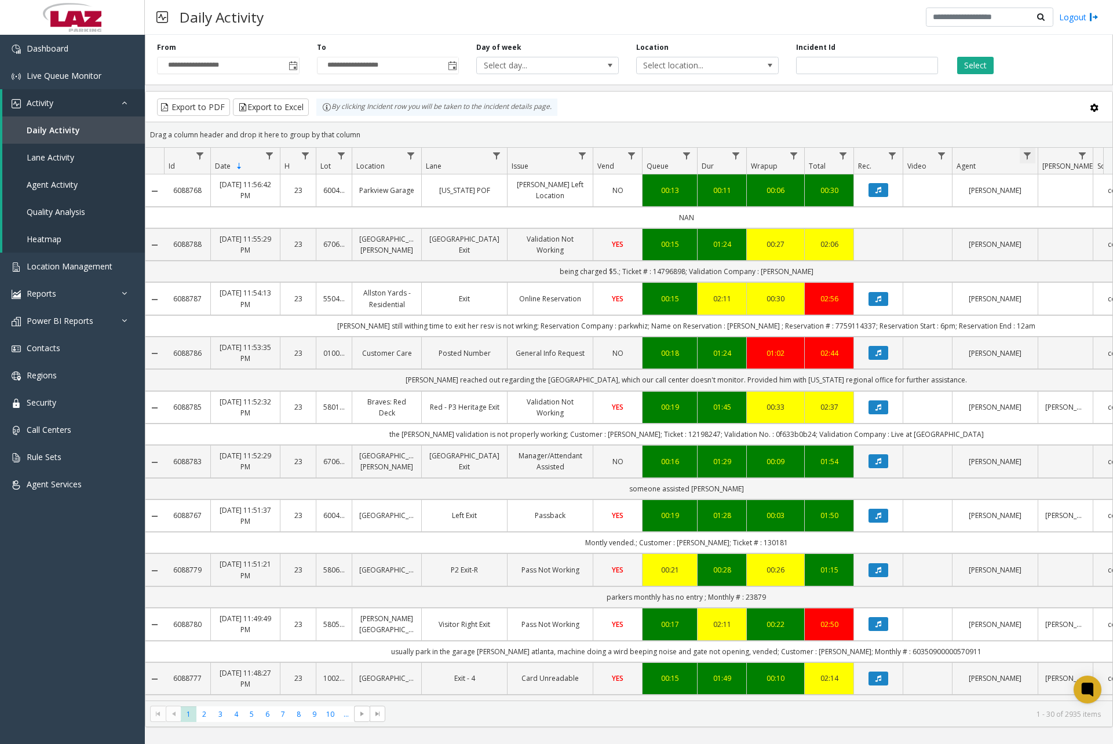
click at [1026, 159] on span "Data table" at bounding box center [1027, 155] width 9 height 9
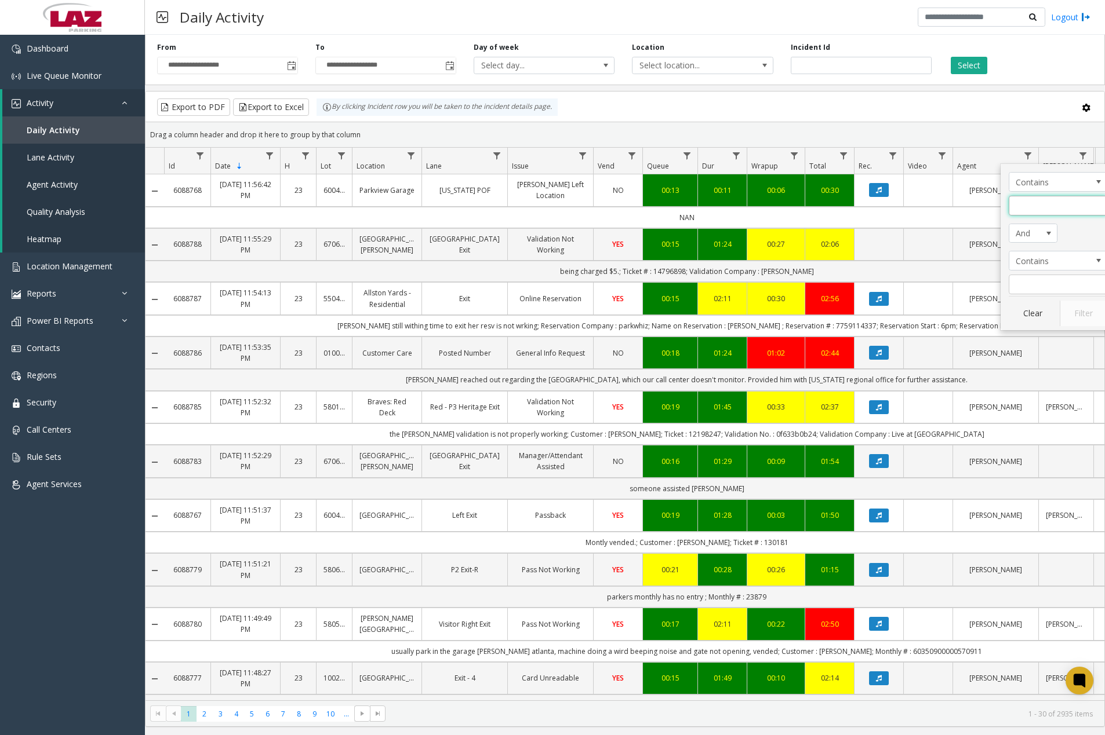
click at [1041, 199] on input "Agent Filter" at bounding box center [1057, 206] width 99 height 20
type input "*******"
click at [1082, 307] on button "Filter" at bounding box center [1083, 314] width 48 height 26
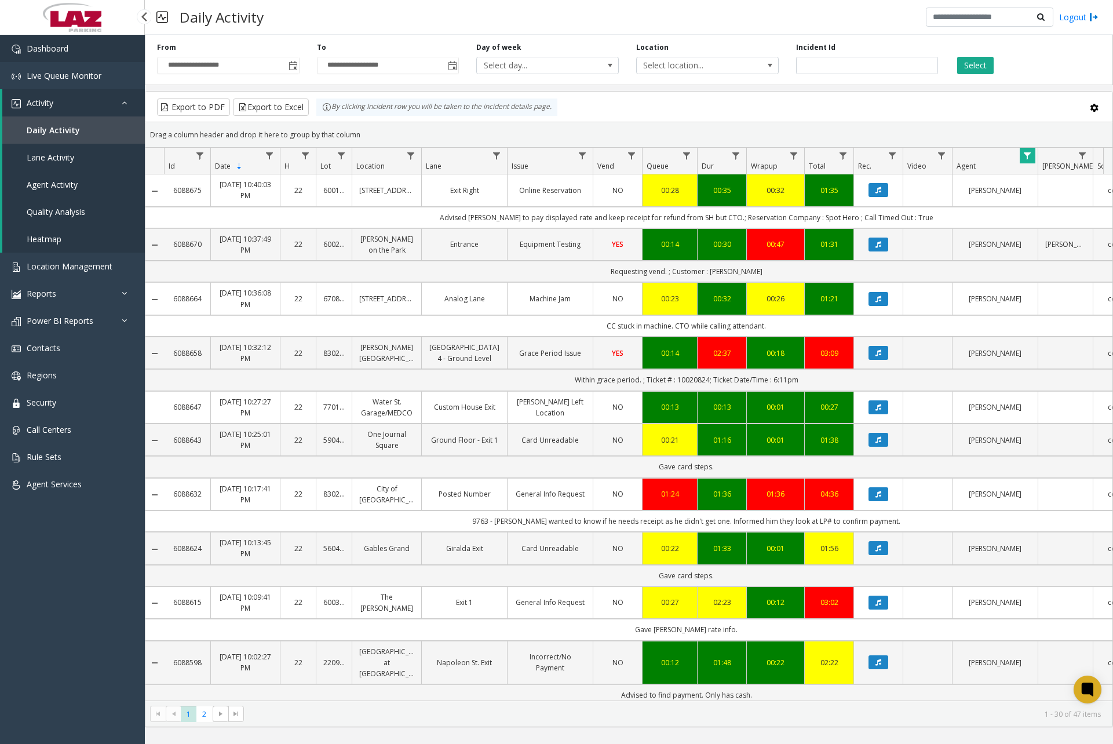
click at [100, 52] on link "Dashboard" at bounding box center [72, 48] width 145 height 27
